Goal: Information Seeking & Learning: Learn about a topic

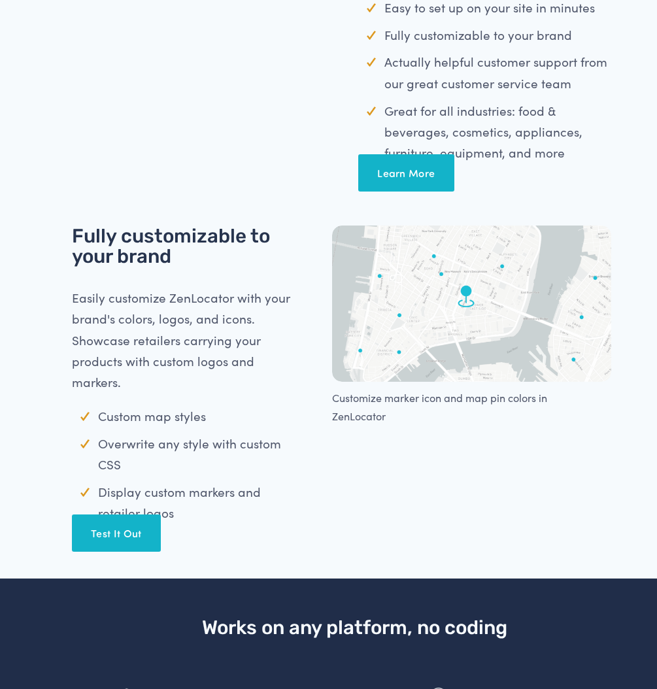
scroll to position [902, 0]
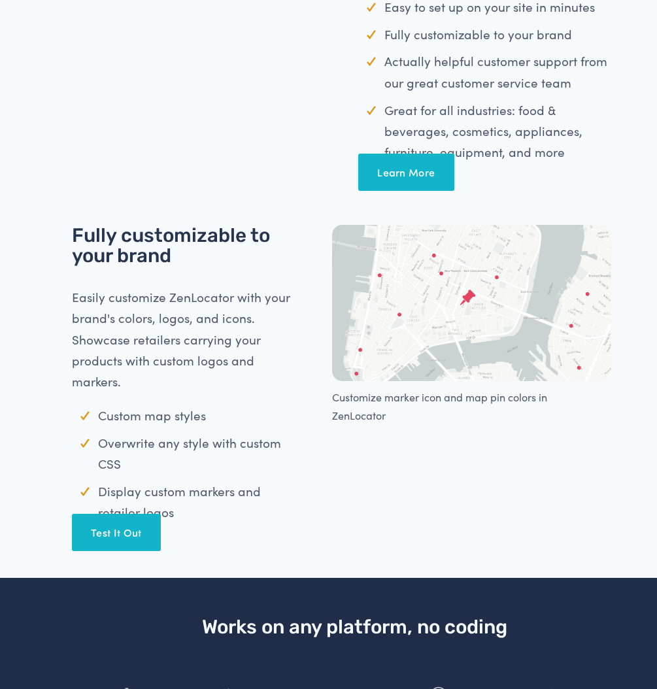
click at [149, 514] on link "Test It Out" at bounding box center [116, 532] width 89 height 37
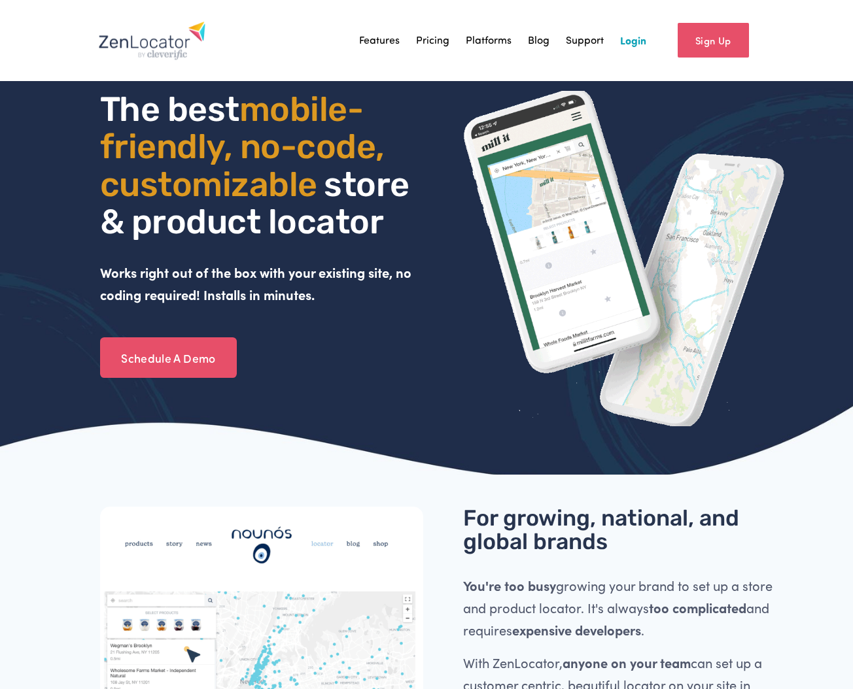
click at [443, 39] on link "Pricing" at bounding box center [432, 41] width 33 height 20
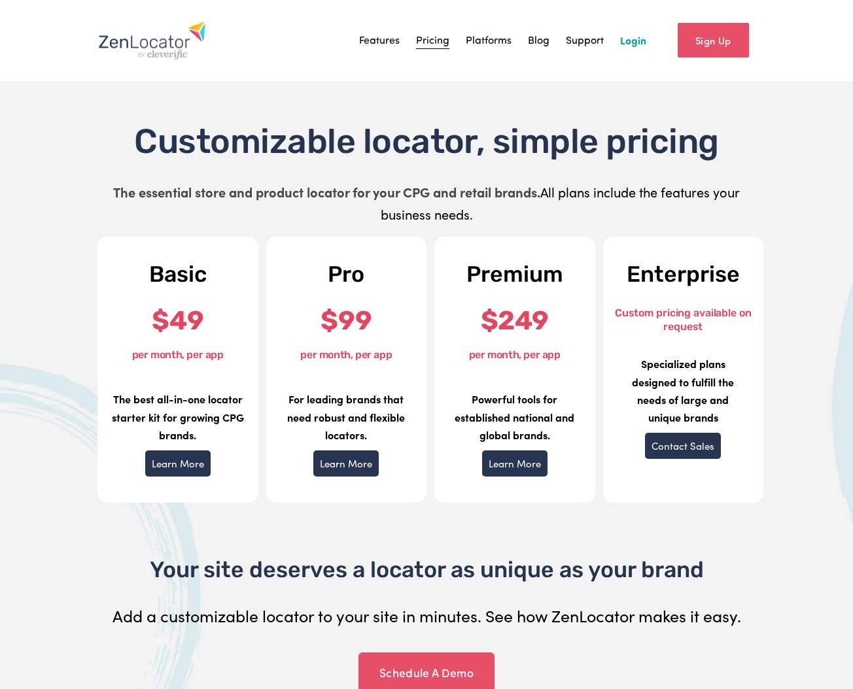
click at [190, 468] on link "Learn More" at bounding box center [177, 464] width 65 height 26
click at [488, 44] on link "Platforms" at bounding box center [489, 41] width 46 height 20
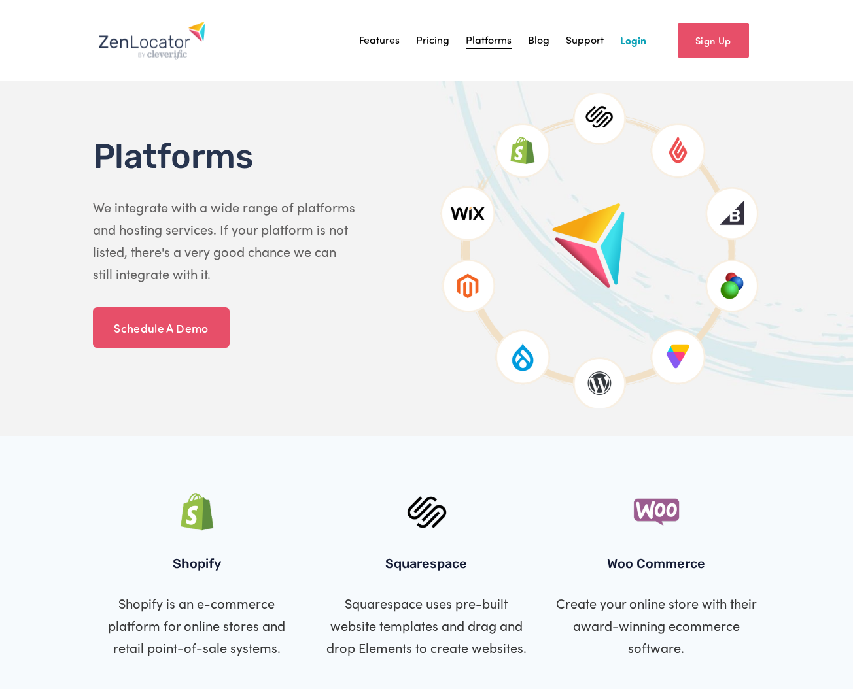
click at [377, 43] on link "Features" at bounding box center [379, 41] width 41 height 20
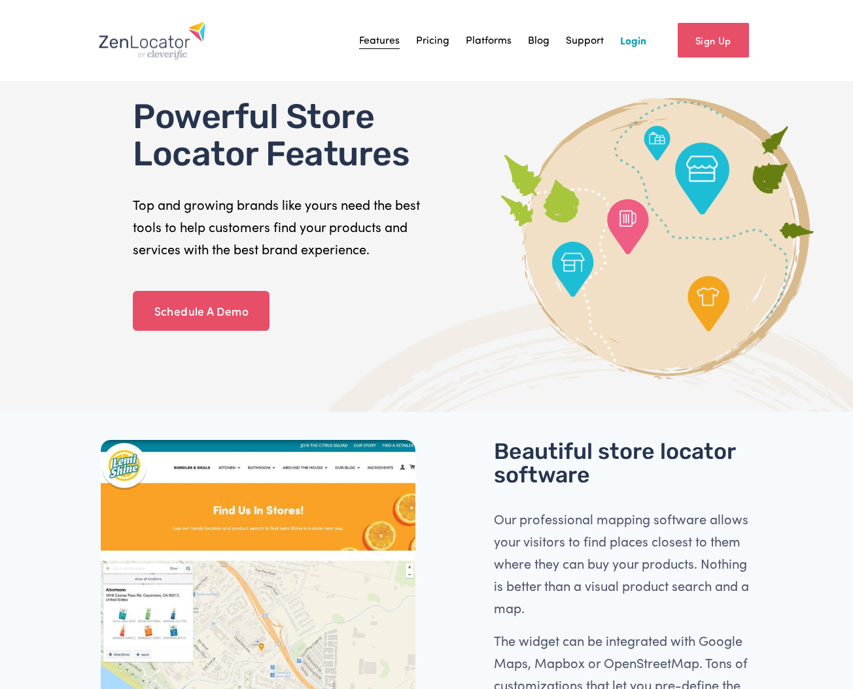
click at [589, 44] on link "Support" at bounding box center [585, 41] width 38 height 20
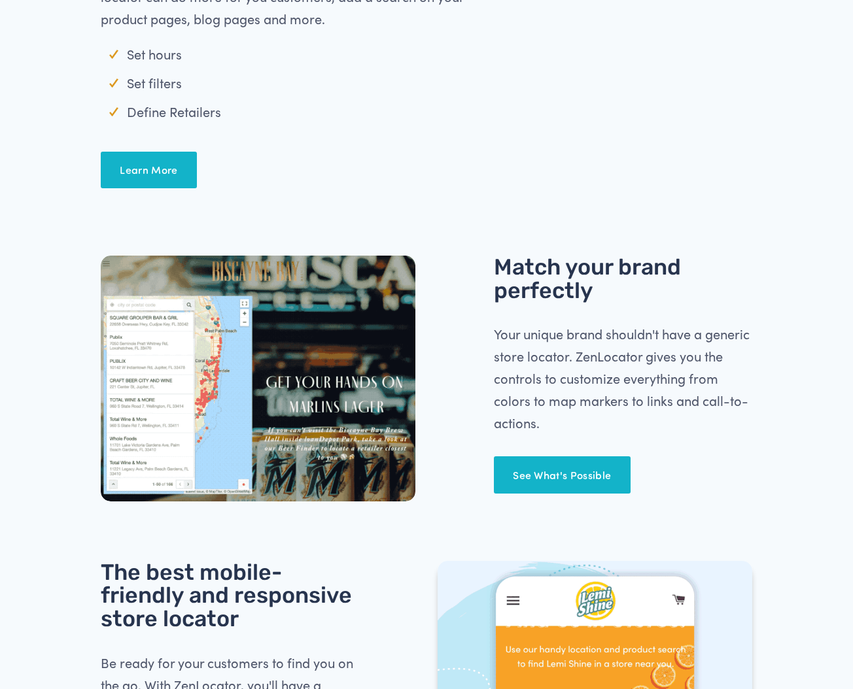
scroll to position [986, 0]
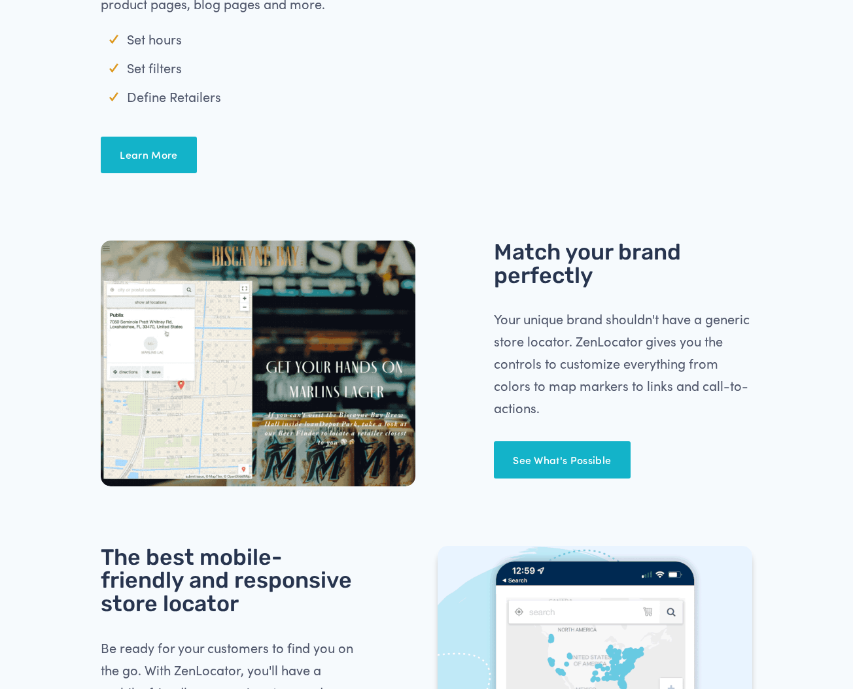
click at [545, 459] on link "See What's Possible" at bounding box center [562, 459] width 137 height 37
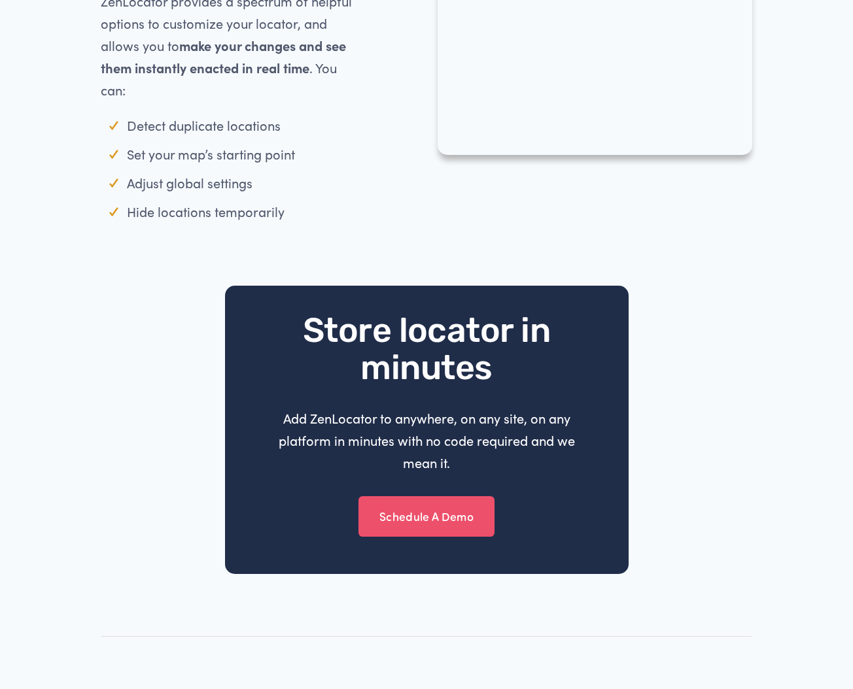
scroll to position [1491, 0]
